Goal: Task Accomplishment & Management: Complete application form

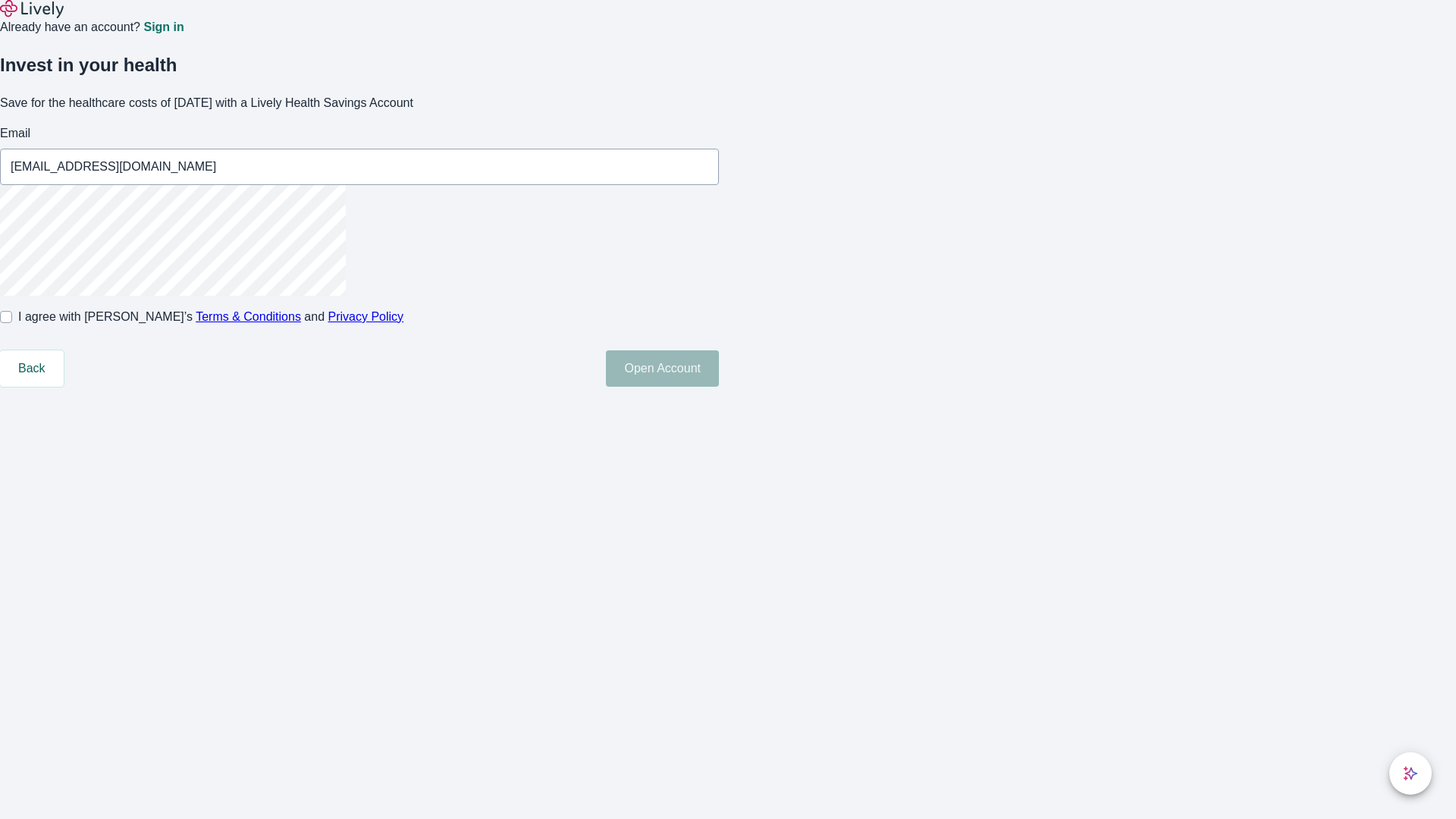
click at [12, 323] on input "I agree with Lively’s Terms & Conditions and Privacy Policy" at bounding box center [6, 317] width 12 height 13
checkbox input "true"
click at [719, 387] on button "Open Account" at bounding box center [662, 368] width 113 height 37
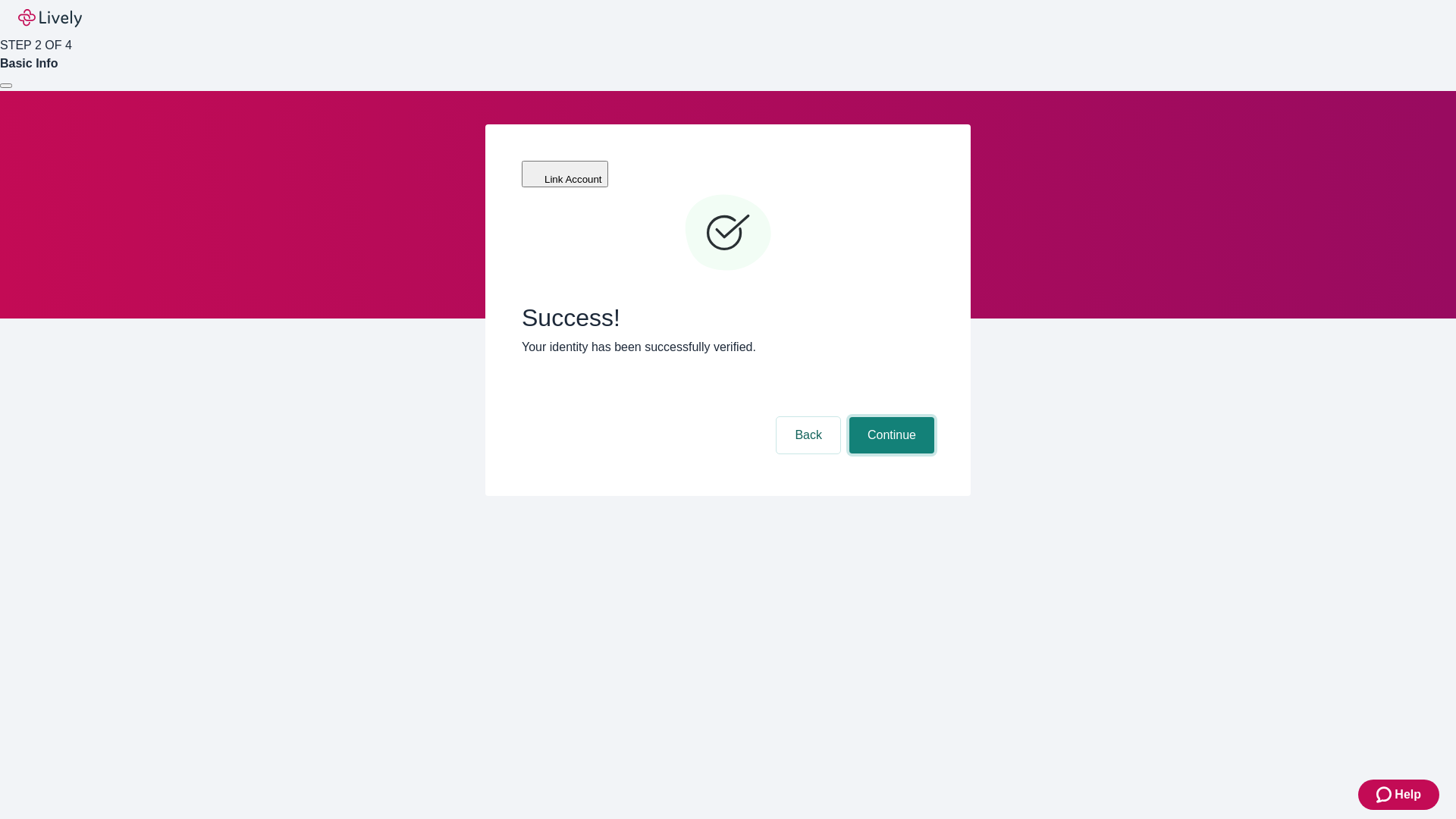
click at [890, 417] on button "Continue" at bounding box center [891, 435] width 85 height 37
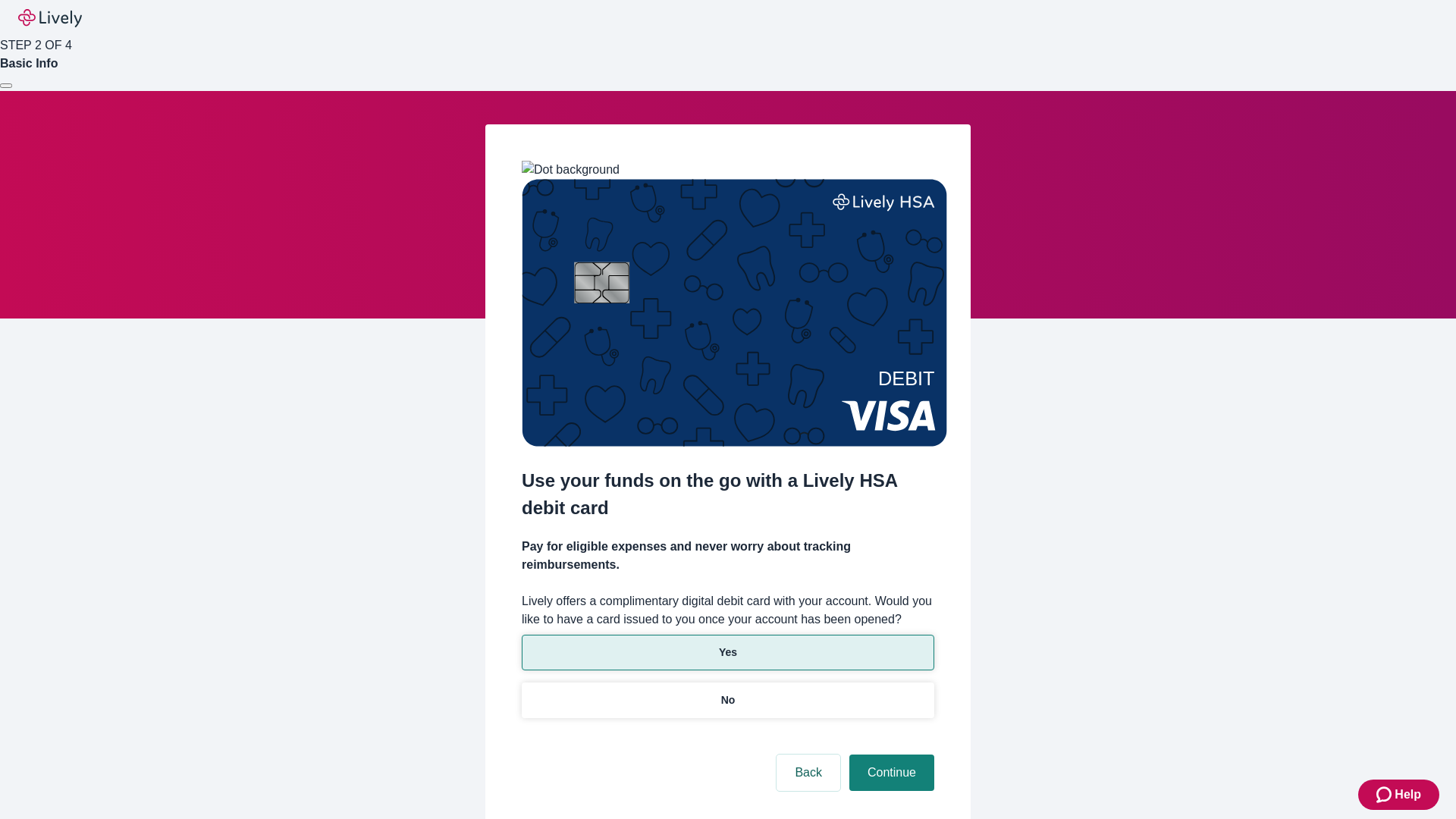
click at [727, 645] on p "Yes" at bounding box center [727, 653] width 18 height 16
click at [890, 755] on button "Continue" at bounding box center [891, 773] width 85 height 37
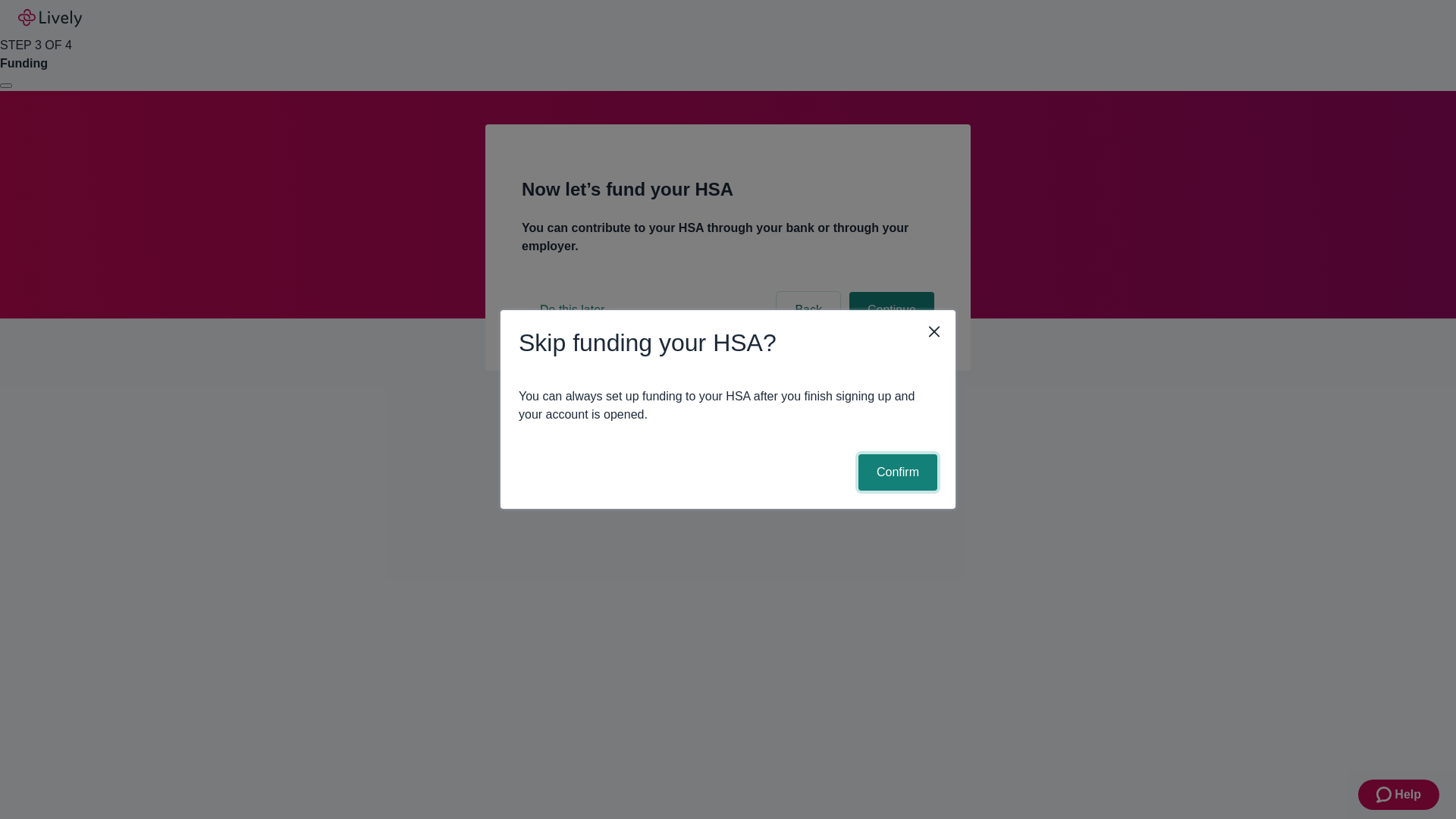
click at [895, 473] on button "Confirm" at bounding box center [898, 472] width 79 height 37
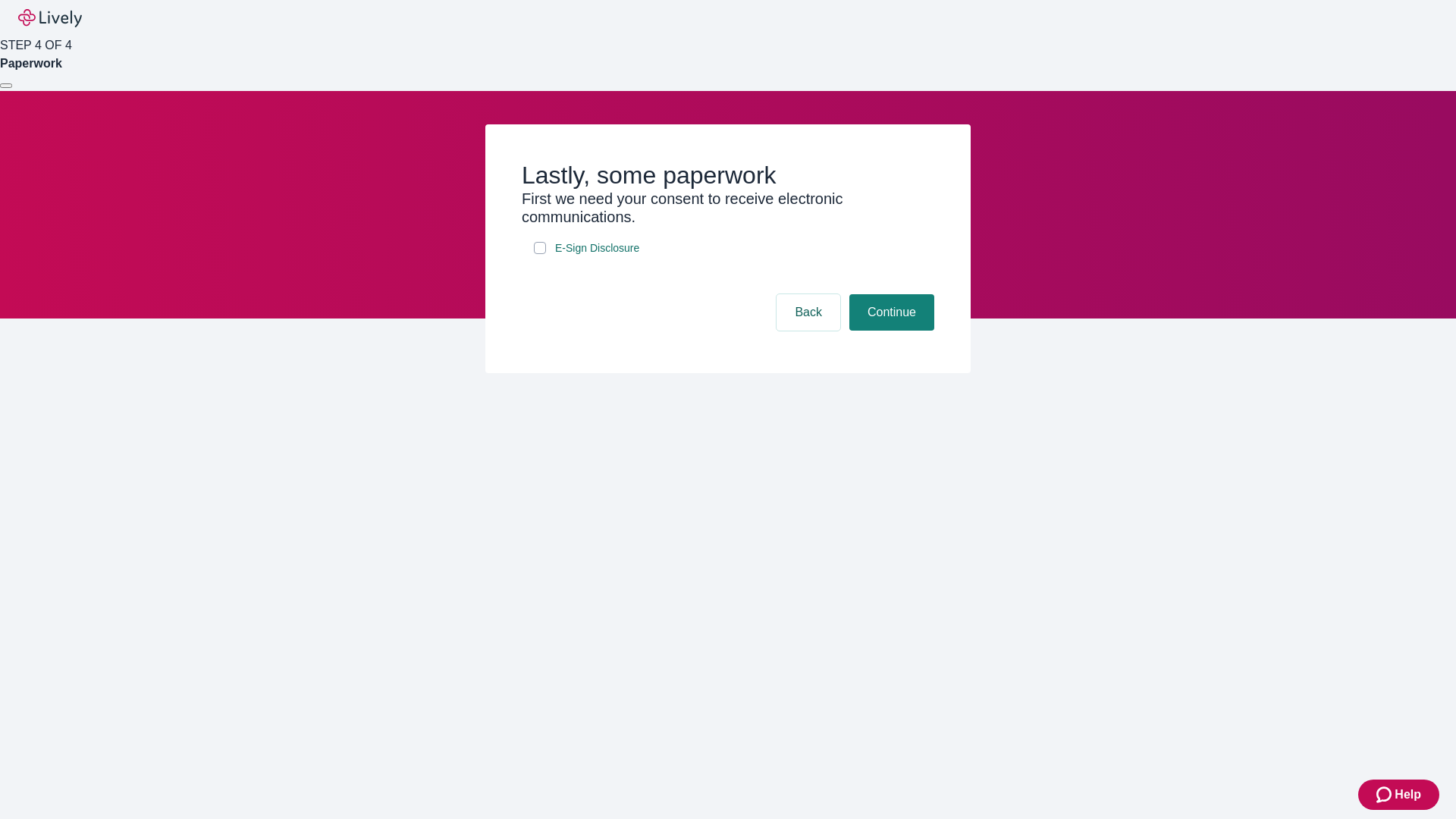
click at [540, 254] on input "E-Sign Disclosure" at bounding box center [540, 249] width 12 height 13
checkbox input "true"
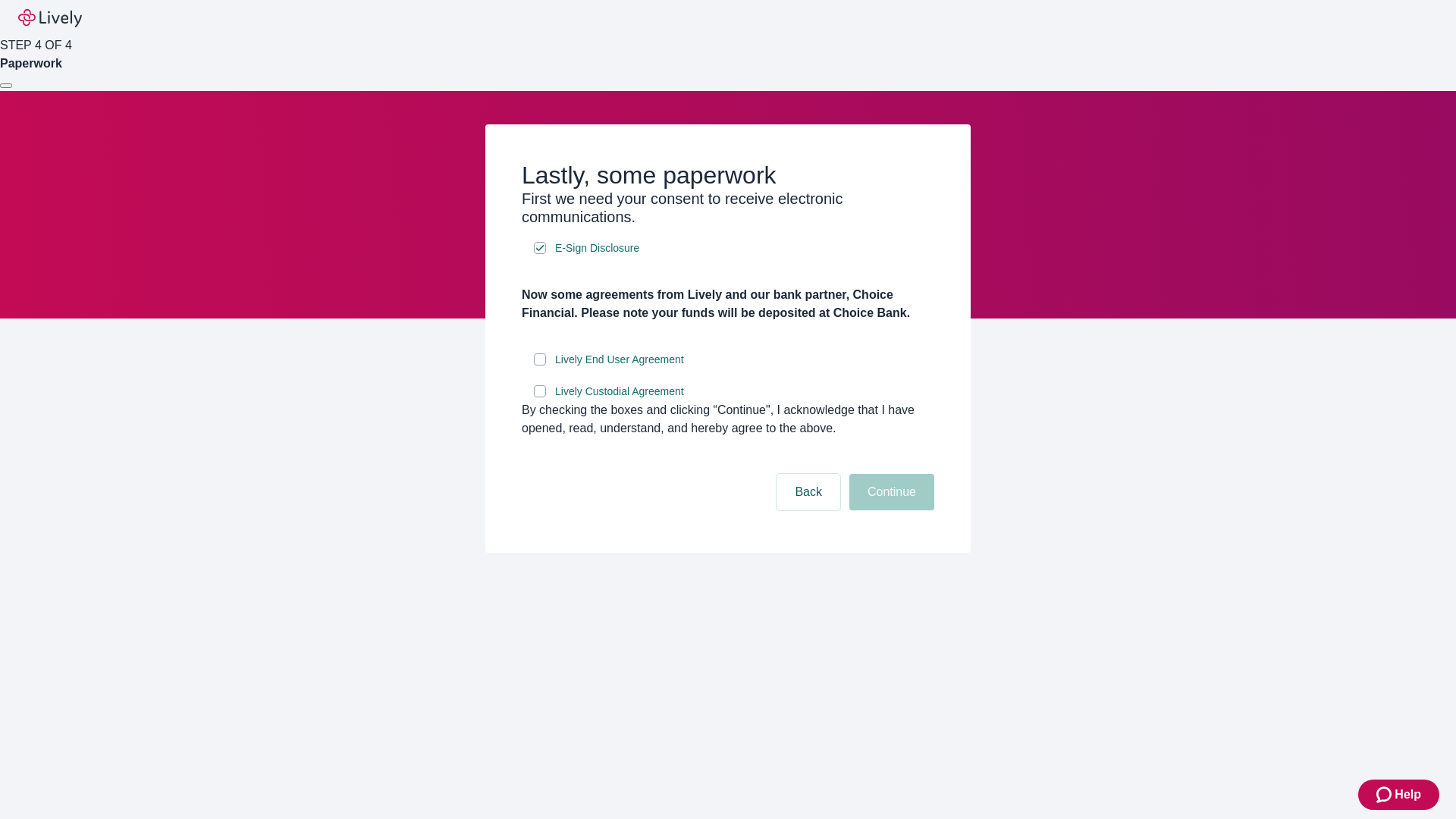
click at [540, 366] on input "Lively End User Agreement" at bounding box center [540, 359] width 12 height 13
checkbox input "true"
click at [540, 398] on input "Lively Custodial Agreement" at bounding box center [540, 392] width 12 height 13
checkbox input "true"
click at [890, 510] on button "Continue" at bounding box center [891, 492] width 85 height 37
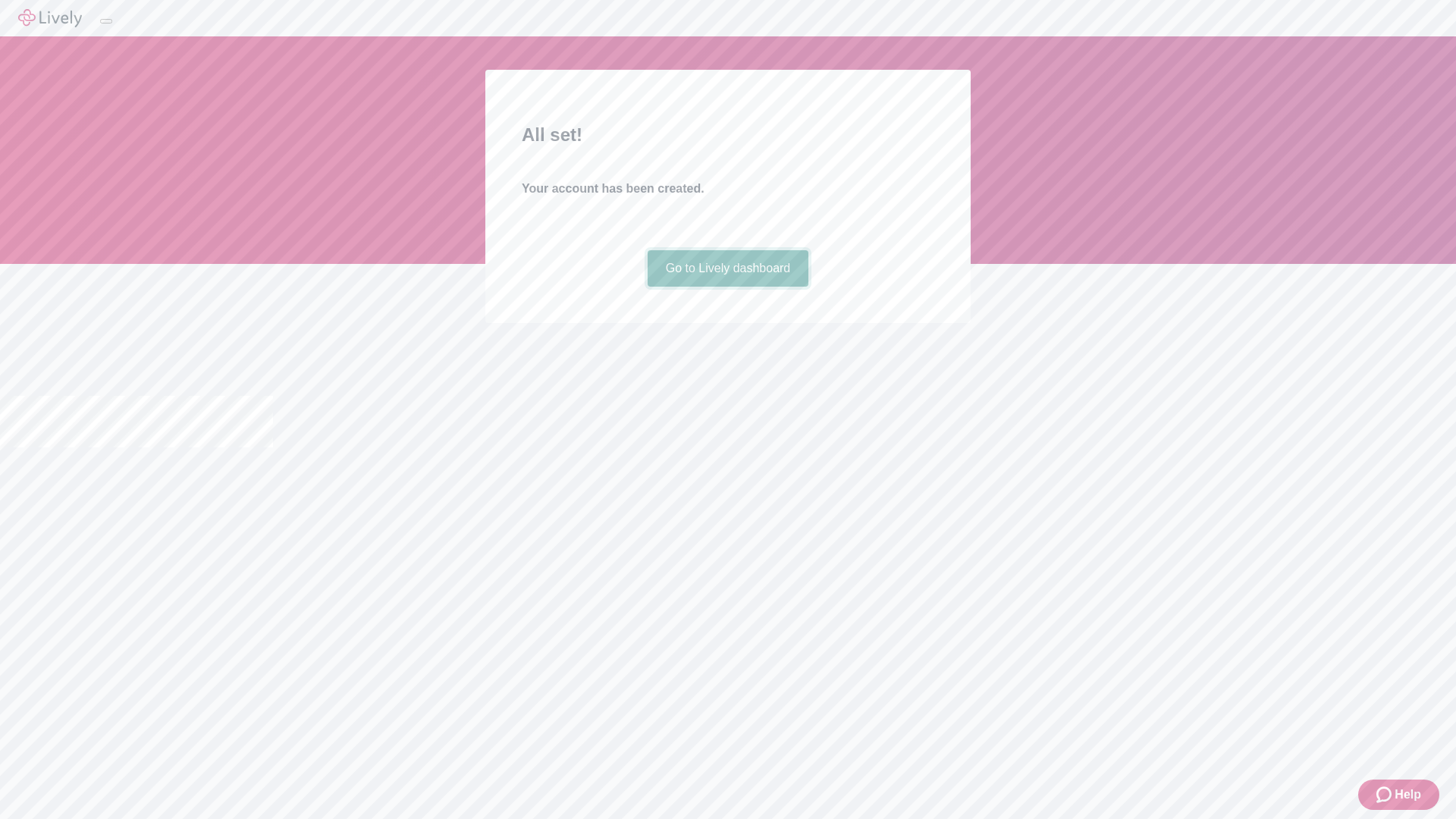
click at [727, 287] on link "Go to Lively dashboard" at bounding box center [728, 268] width 162 height 37
